Goal: Task Accomplishment & Management: Use online tool/utility

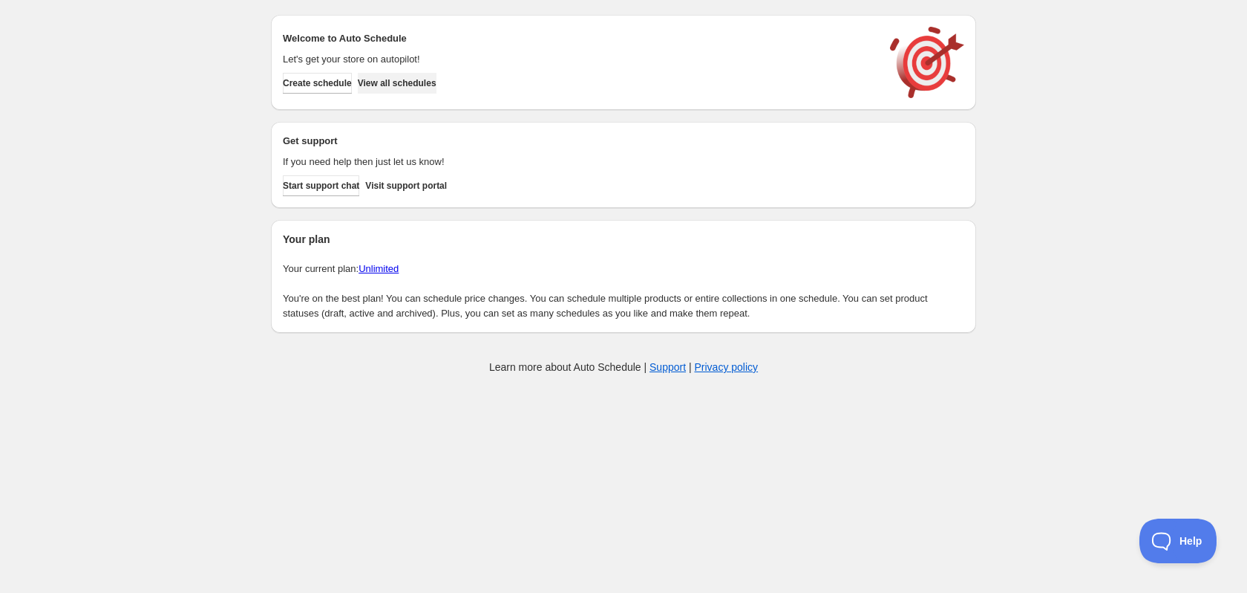
click at [437, 85] on span "View all schedules" at bounding box center [397, 83] width 79 height 12
click at [331, 82] on span "Create schedule" at bounding box center [317, 83] width 69 height 12
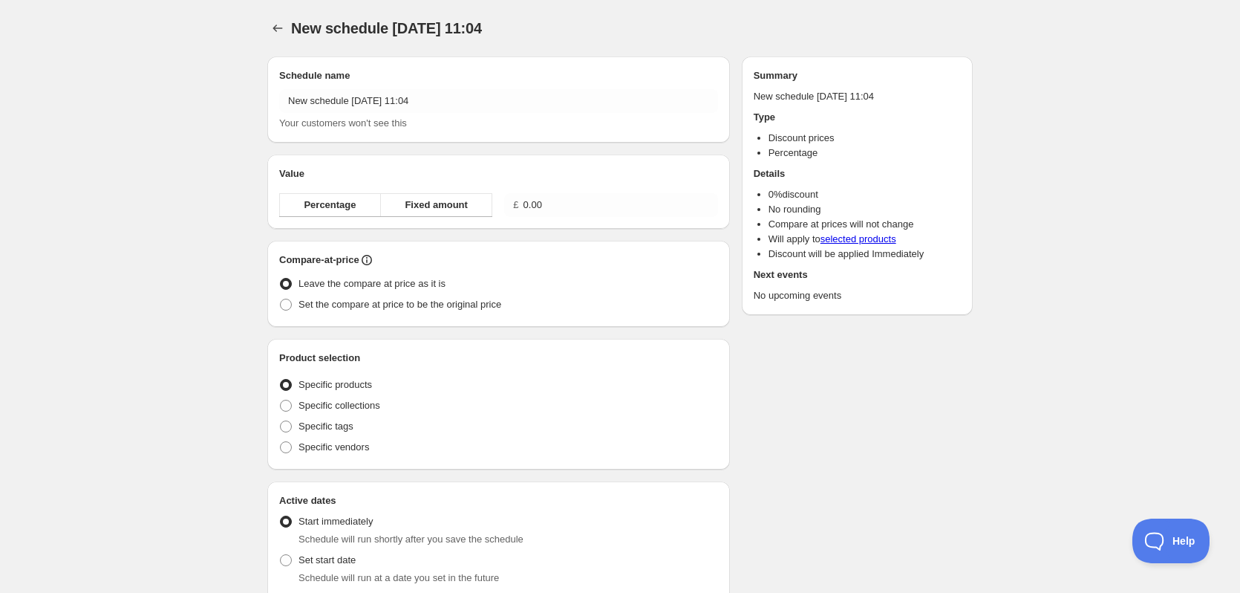
radio input "true"
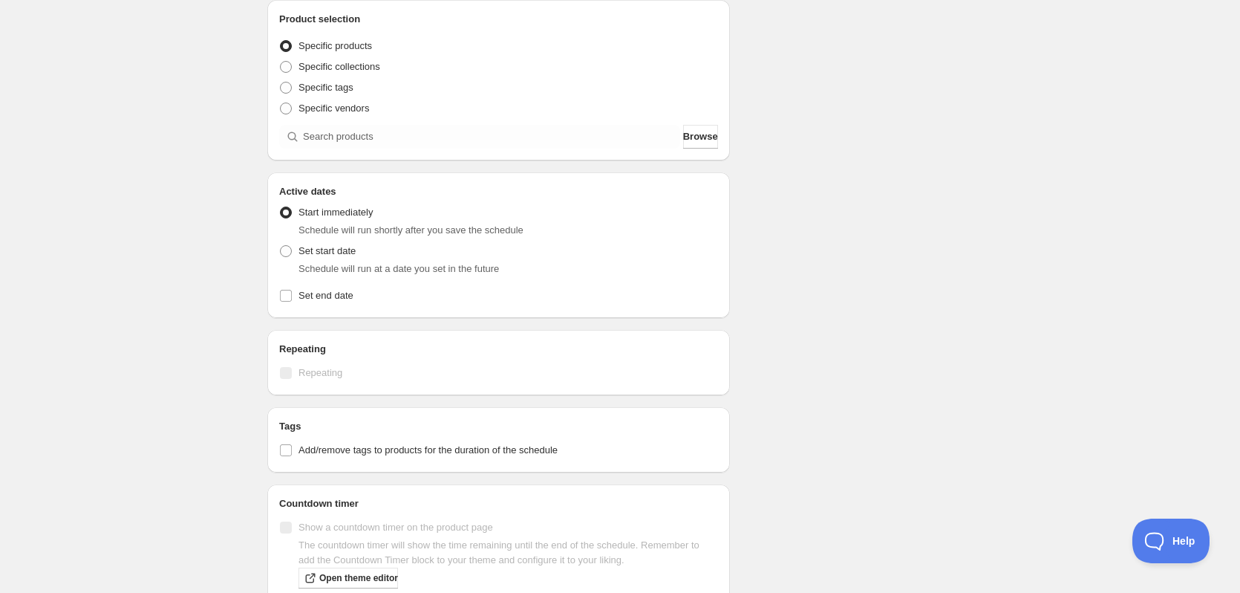
scroll to position [446, 0]
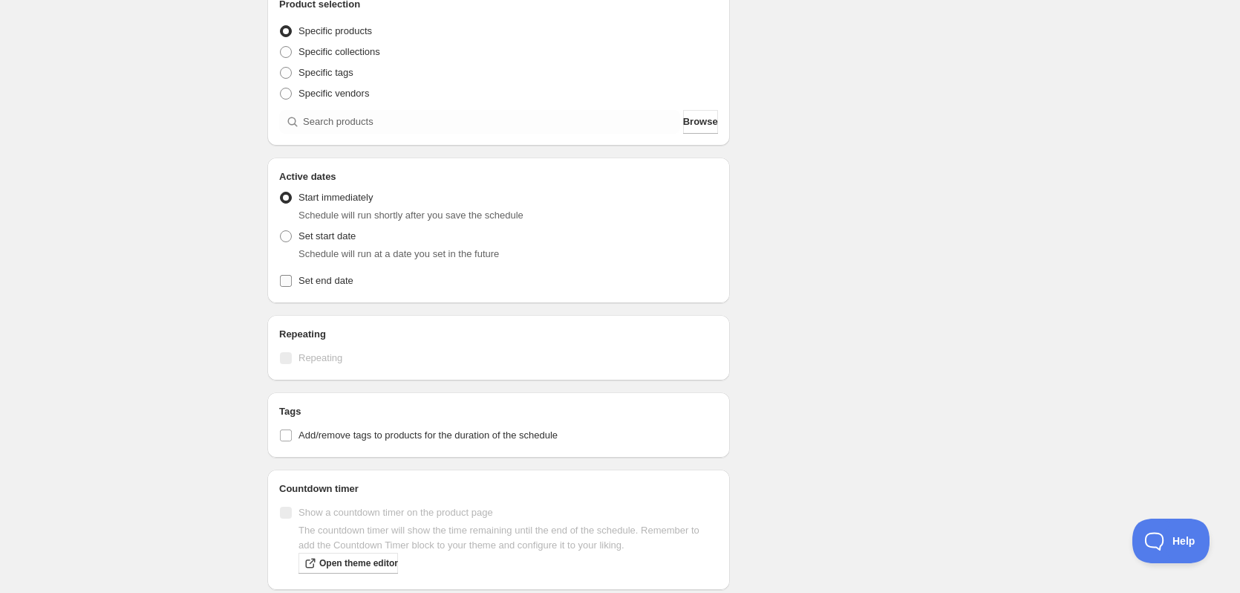
click at [318, 285] on span "Set end date" at bounding box center [325, 280] width 55 height 11
click at [292, 285] on input "Set end date" at bounding box center [286, 281] width 12 height 12
checkbox input "true"
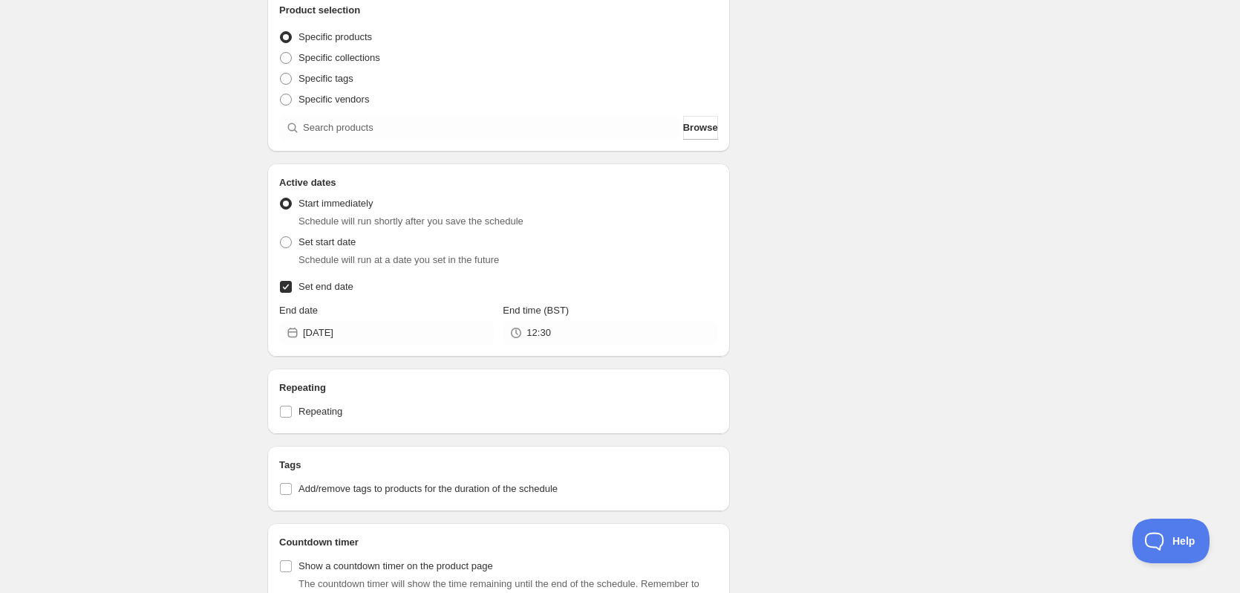
scroll to position [0, 0]
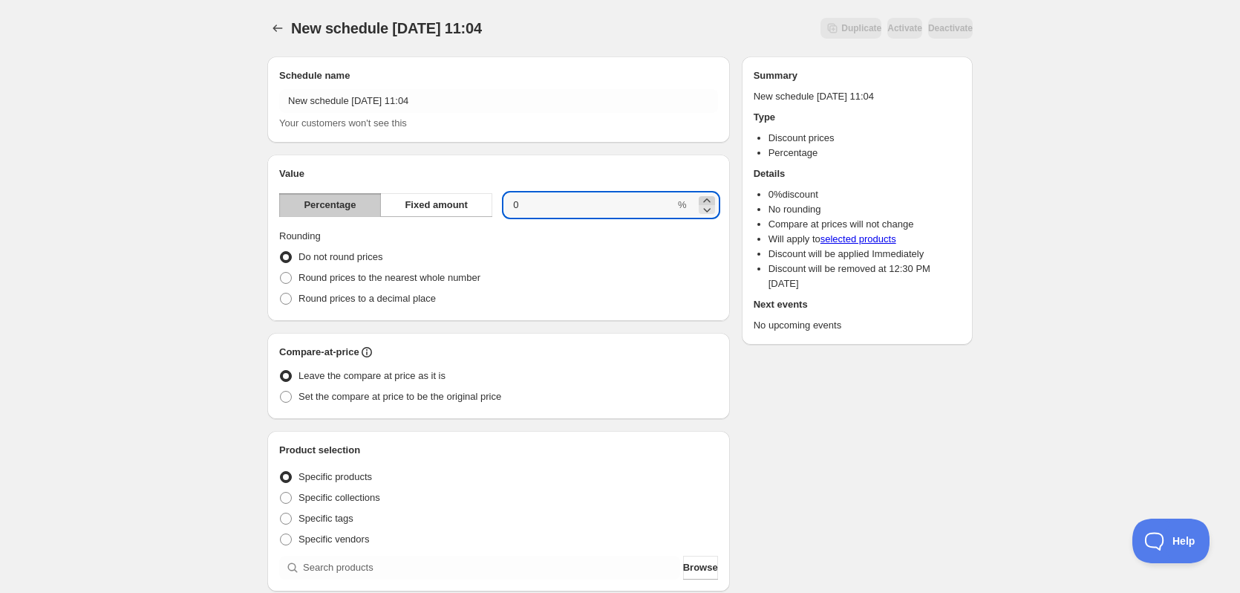
click at [707, 200] on icon at bounding box center [706, 200] width 15 height 15
type input "1"
click at [700, 563] on span "Browse" at bounding box center [700, 567] width 35 height 15
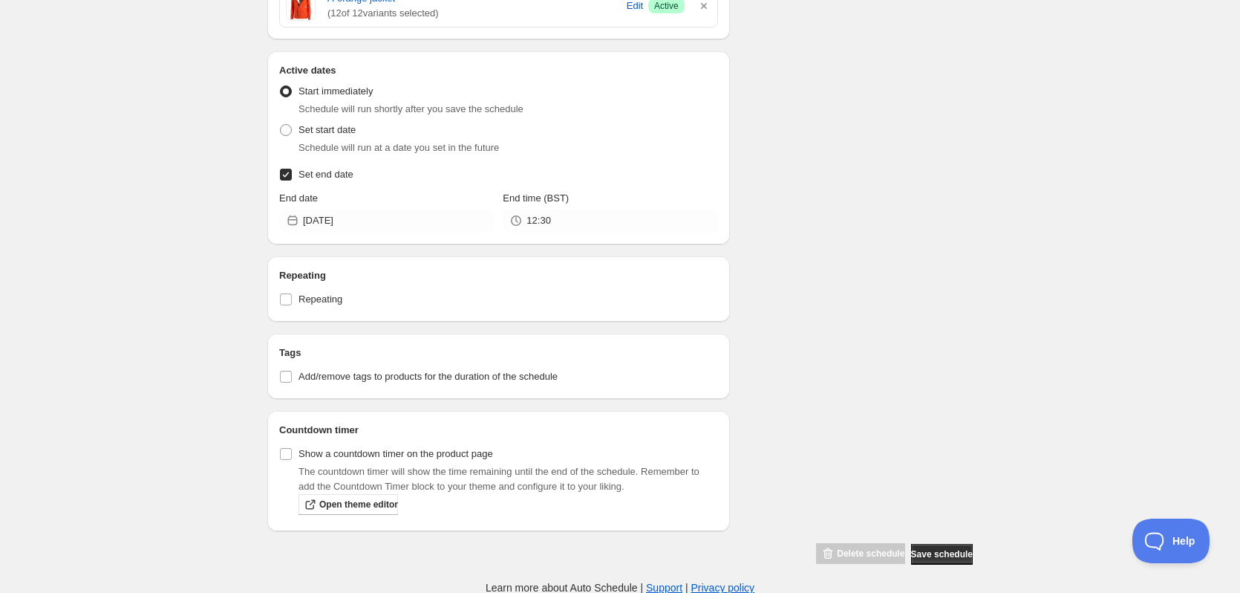
scroll to position [601, 0]
click at [938, 560] on button "Save schedule" at bounding box center [942, 553] width 62 height 21
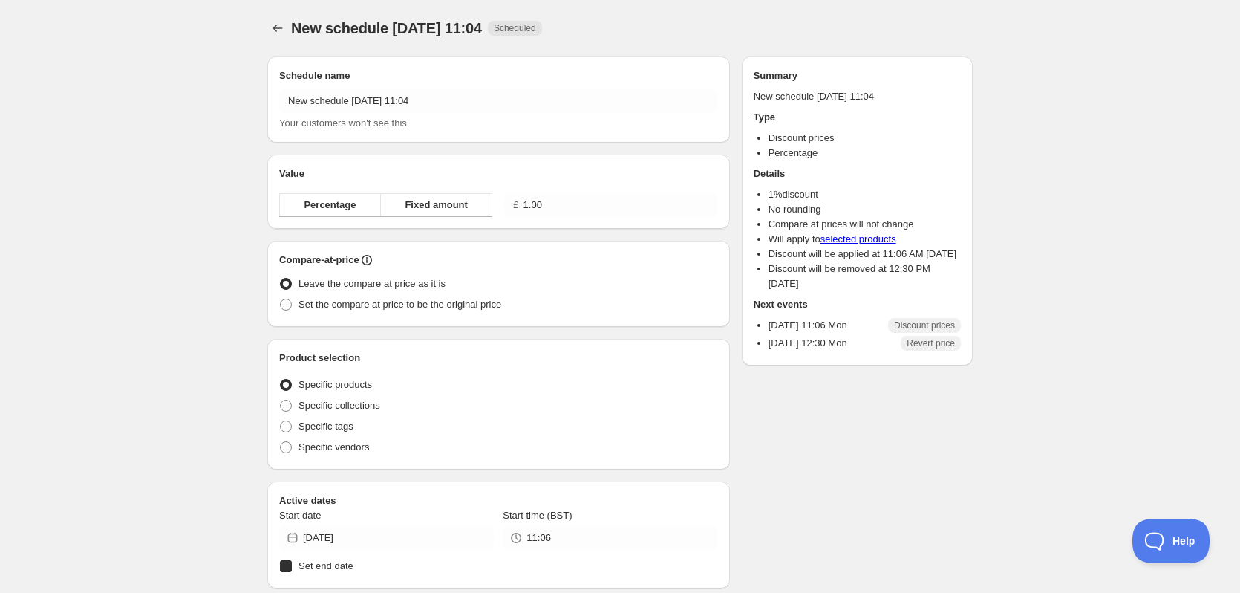
radio input "true"
checkbox input "true"
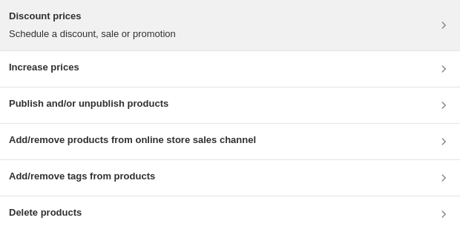
click at [134, 25] on div "Discount prices Schedule a discount, sale or promotion" at bounding box center [92, 25] width 167 height 33
